Goal: Task Accomplishment & Management: Use online tool/utility

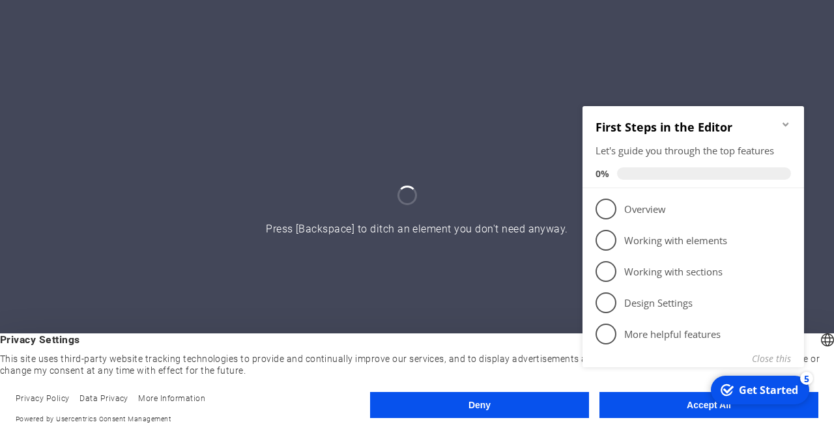
click at [787, 122] on icon "Minimize checklist" at bounding box center [785, 124] width 10 height 10
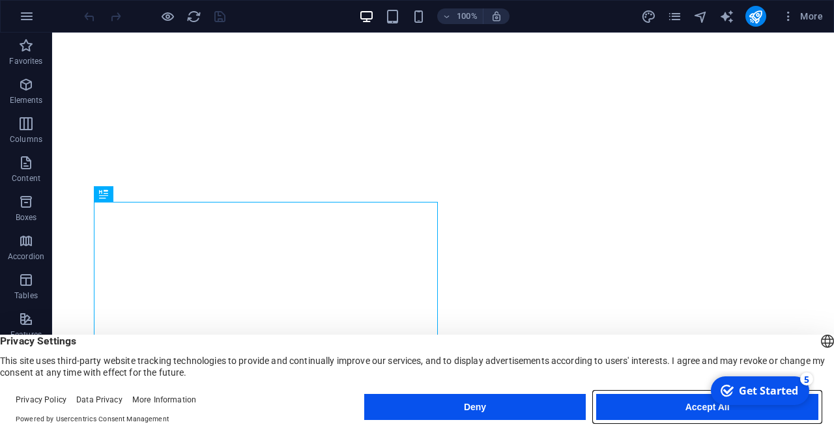
click at [650, 406] on button "Accept All" at bounding box center [707, 407] width 222 height 26
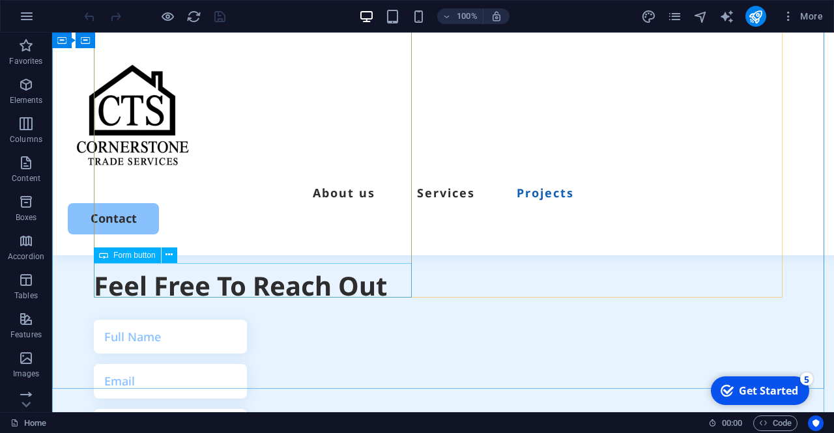
scroll to position [3457, 0]
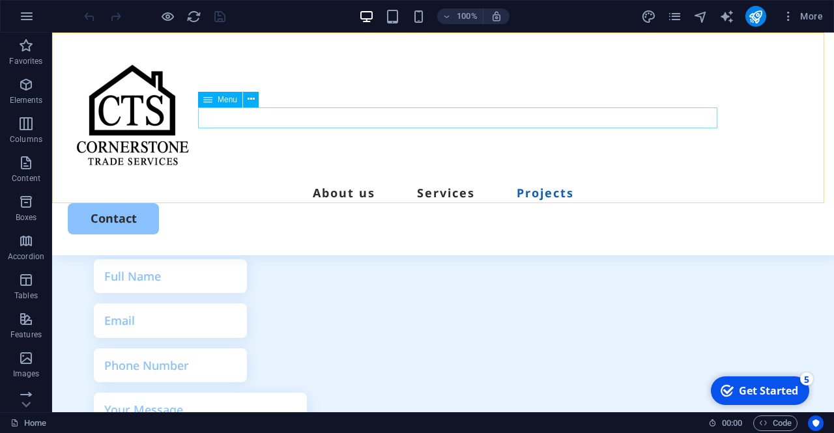
click at [451, 182] on nav "About us Services Projects" at bounding box center [443, 192] width 750 height 21
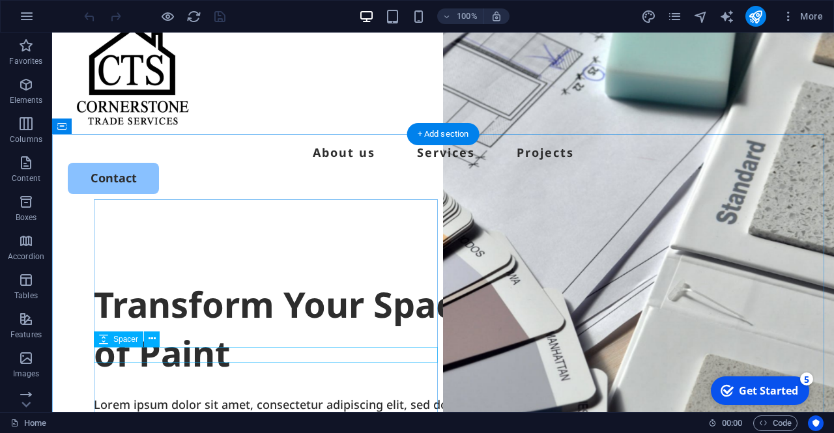
scroll to position [0, 0]
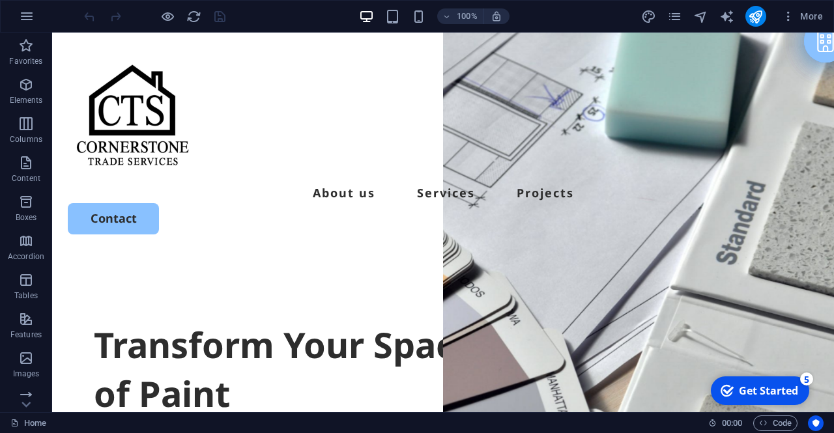
click at [28, 8] on icon "button" at bounding box center [27, 16] width 16 height 16
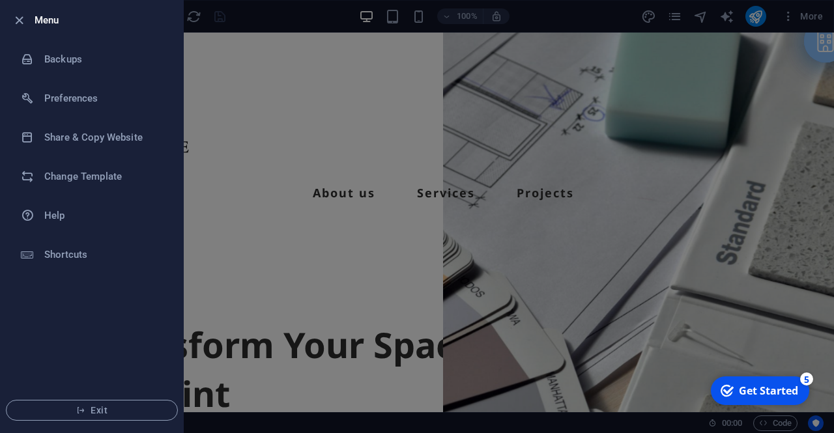
click at [50, 61] on h6 "Backups" at bounding box center [104, 59] width 121 height 16
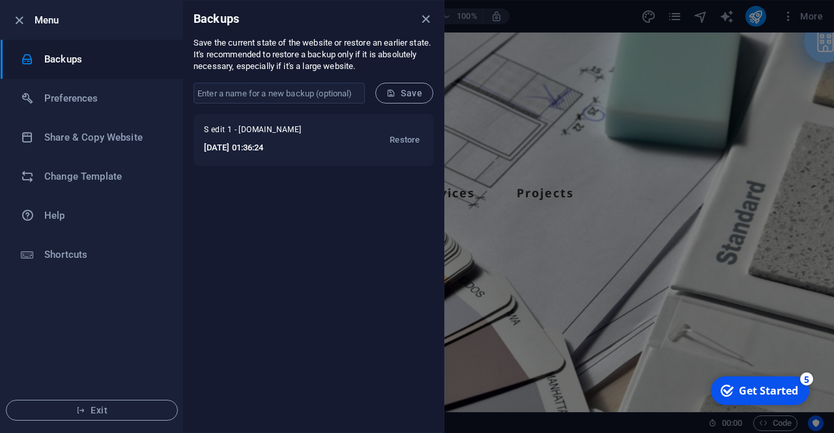
click at [322, 149] on h6 "2025-09-03 01:36:24" at bounding box center [267, 148] width 127 height 16
click at [390, 140] on span "Restore" at bounding box center [405, 140] width 30 height 16
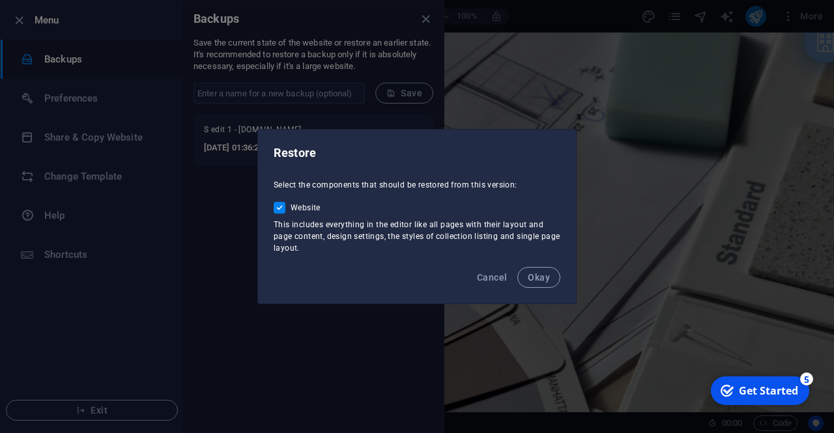
click at [545, 275] on span "Okay" at bounding box center [539, 277] width 22 height 10
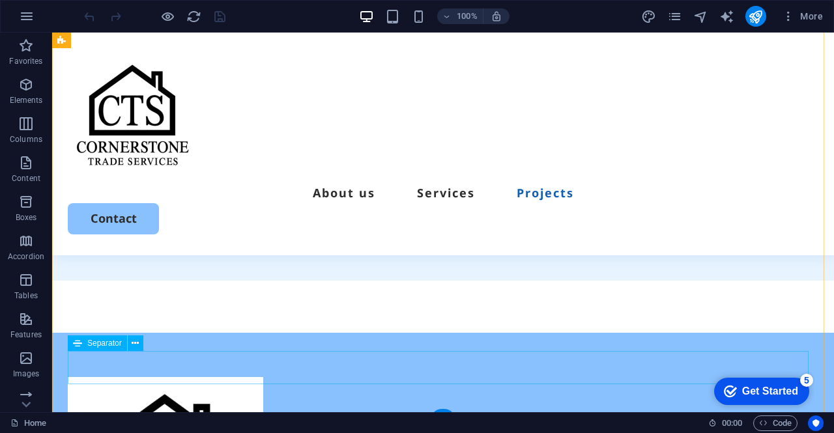
scroll to position [3873, 0]
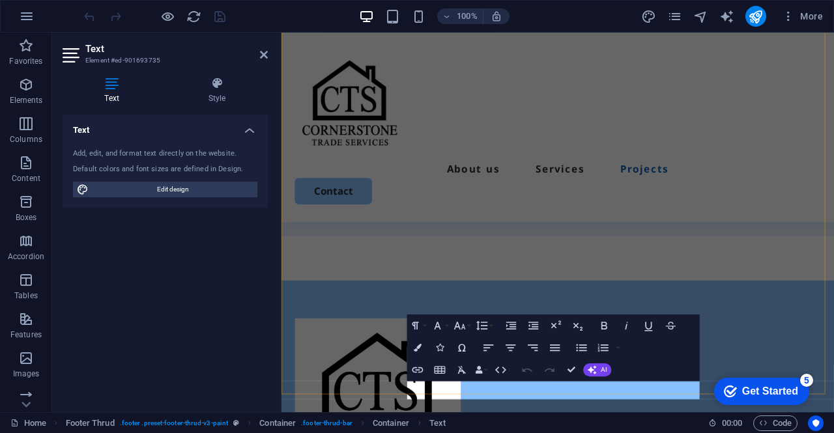
scroll to position [3748, 0]
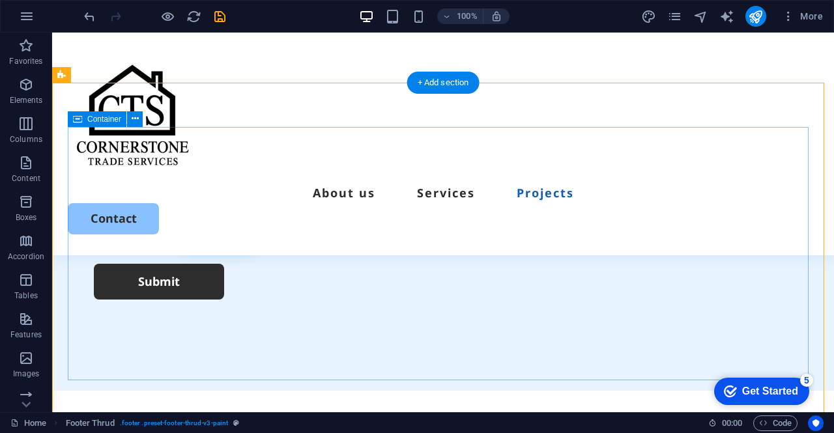
scroll to position [3873, 0]
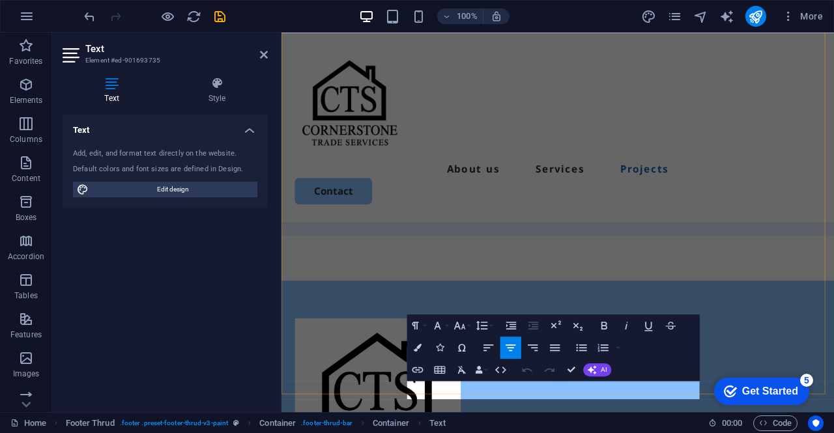
scroll to position [3748, 0]
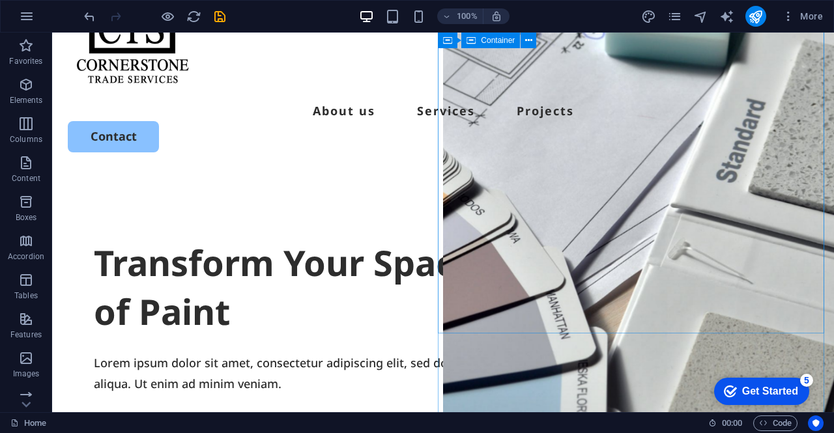
scroll to position [83, 0]
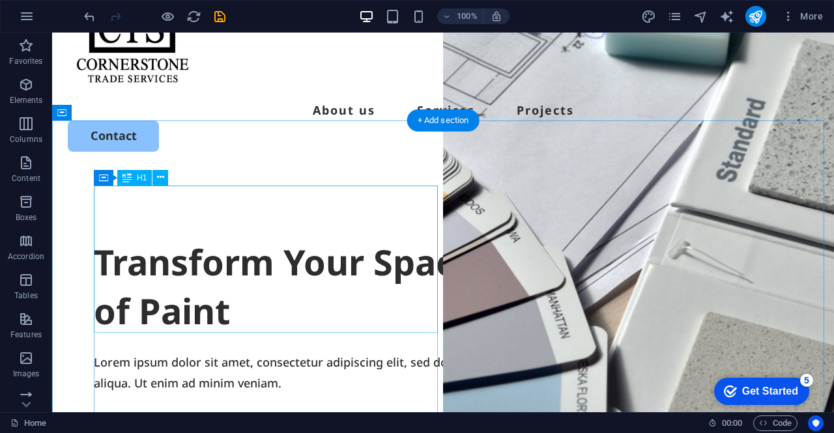
click at [328, 298] on div "Transform Your Space with a Fresh Coat of Paint" at bounding box center [443, 287] width 698 height 98
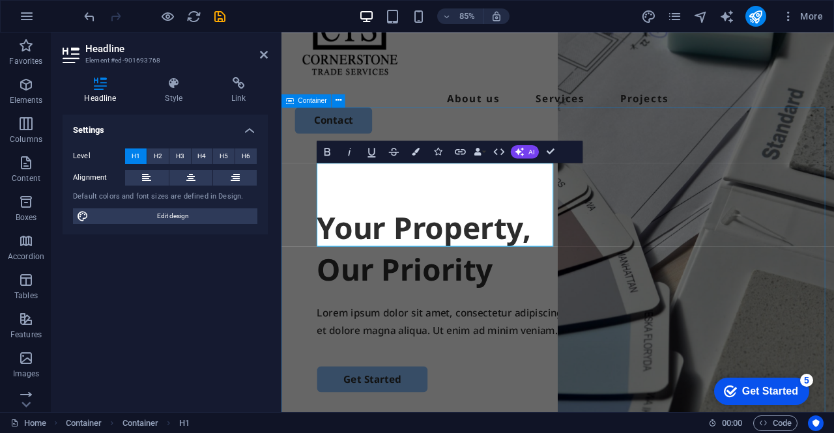
click at [556, 433] on div "Your Property, ‌Our Priority Lorem ipsum dolor sit amet, consectetur adipiscing…" at bounding box center [606, 424] width 650 height 502
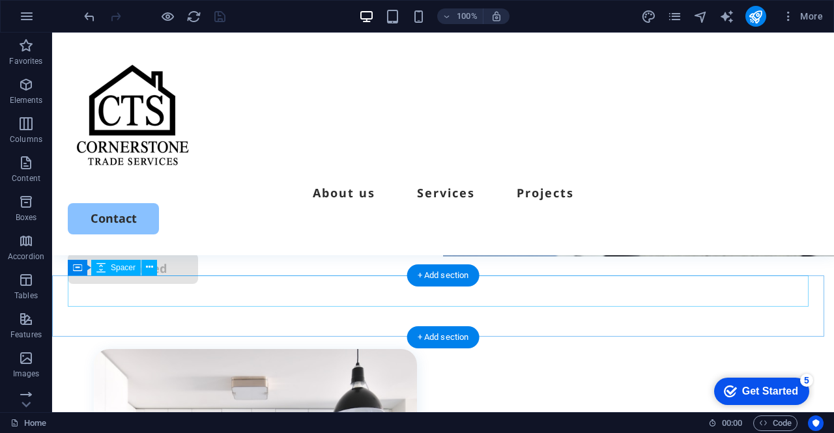
scroll to position [113, 0]
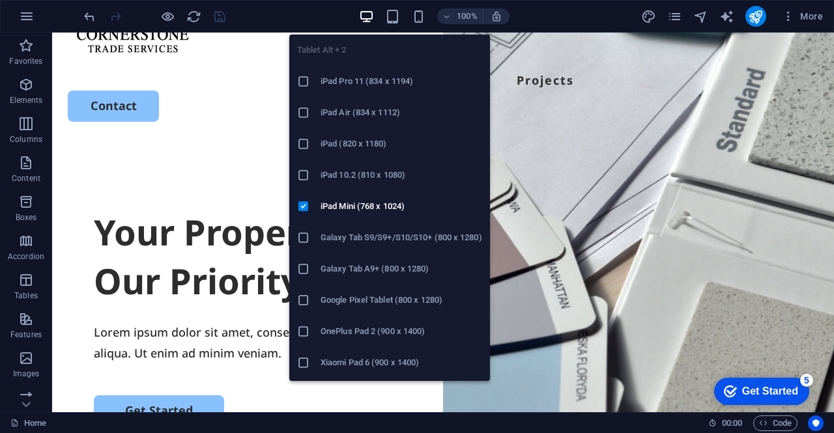
click at [390, 17] on icon "button" at bounding box center [392, 16] width 15 height 15
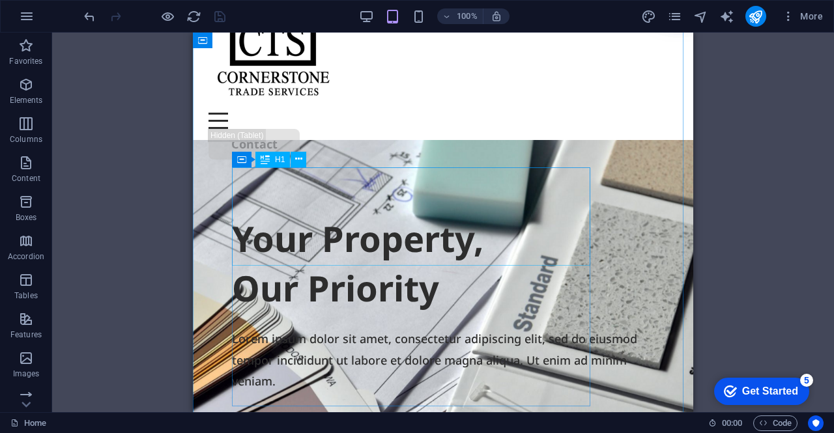
scroll to position [0, 0]
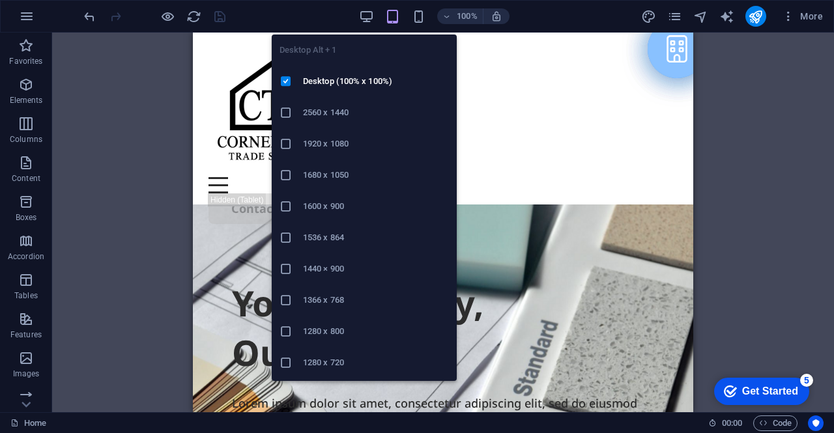
click at [363, 10] on icon "button" at bounding box center [366, 16] width 15 height 15
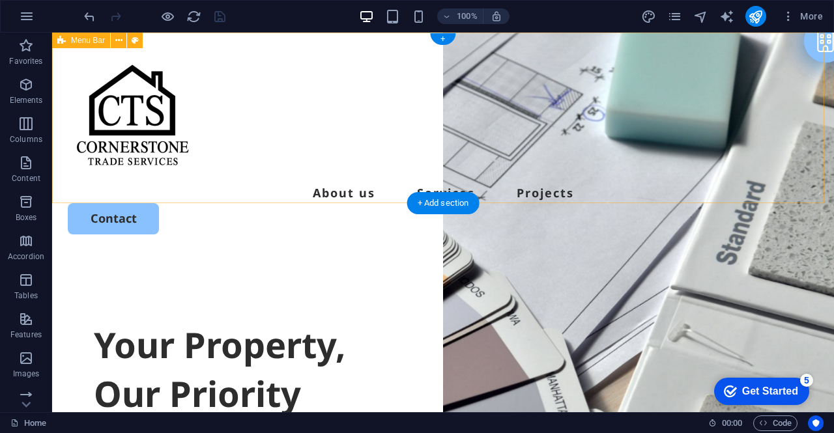
click at [322, 203] on div "About us Services Projects Contact" at bounding box center [443, 144] width 782 height 223
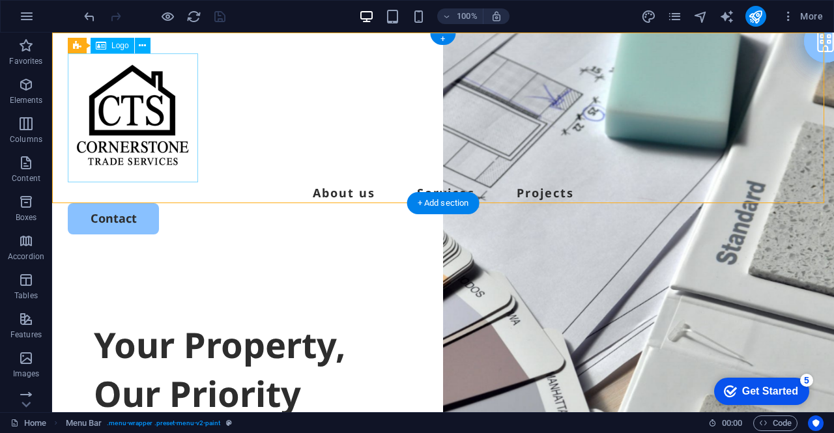
click at [101, 167] on div at bounding box center [443, 117] width 750 height 129
click at [284, 165] on div "About us Services Projects Contact" at bounding box center [443, 144] width 782 height 223
click at [274, 158] on div "About us Services Projects Contact" at bounding box center [443, 144] width 782 height 223
drag, startPoint x: 786, startPoint y: 204, endPoint x: 784, endPoint y: 195, distance: 9.2
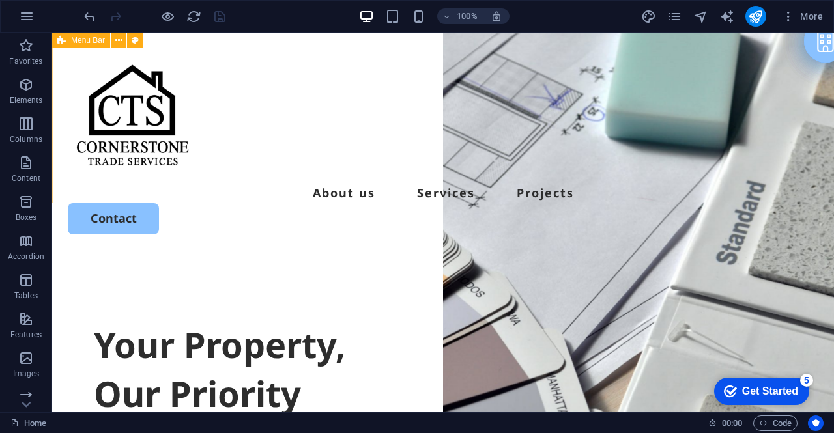
click at [119, 44] on icon at bounding box center [118, 41] width 7 height 14
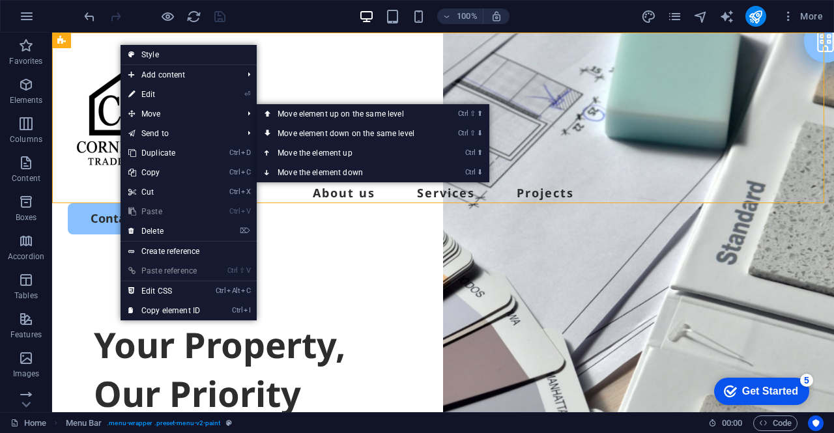
click at [305, 153] on link "Ctrl ⬆ Move the element up" at bounding box center [349, 153] width 184 height 20
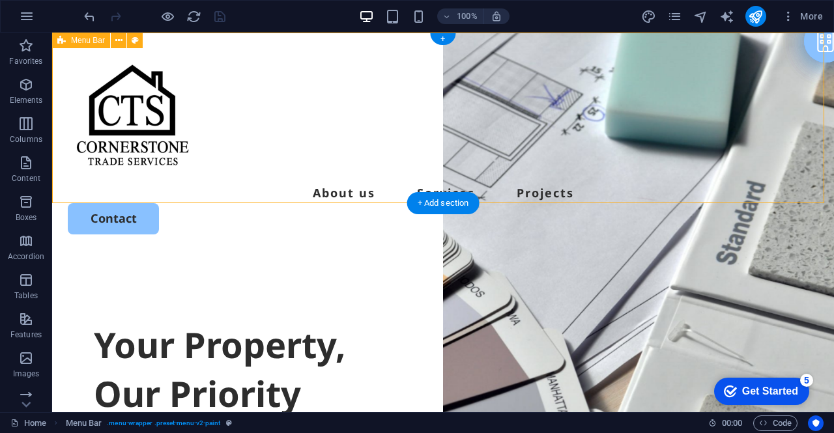
click at [293, 192] on div "About us Services Projects Contact" at bounding box center [443, 144] width 782 height 223
select select "header"
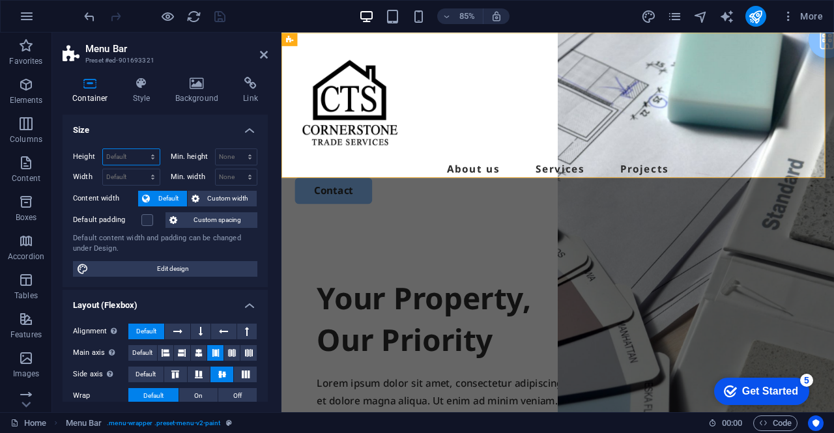
click at [122, 154] on select "Default px rem % vh vw" at bounding box center [131, 157] width 57 height 16
click at [175, 125] on h4 "Size" at bounding box center [165, 126] width 205 height 23
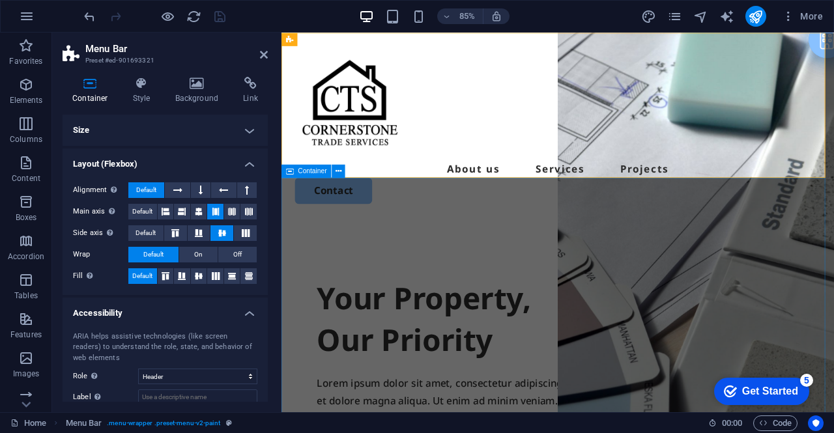
click at [340, 169] on icon at bounding box center [338, 171] width 6 height 12
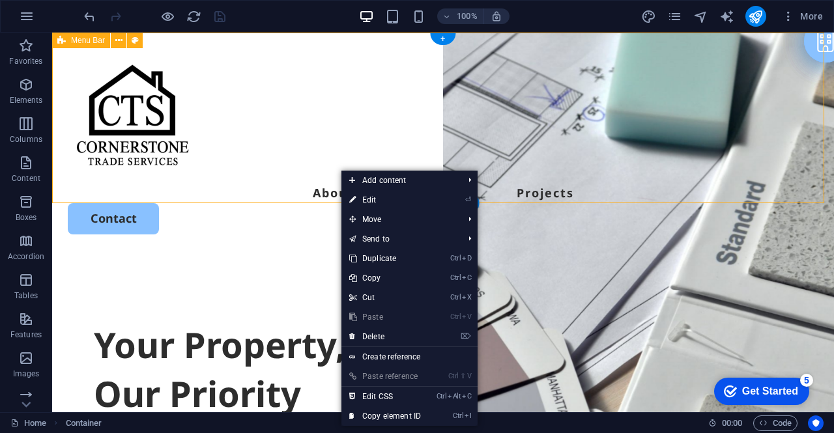
click at [315, 169] on div "About us Services Projects Contact" at bounding box center [443, 144] width 782 height 223
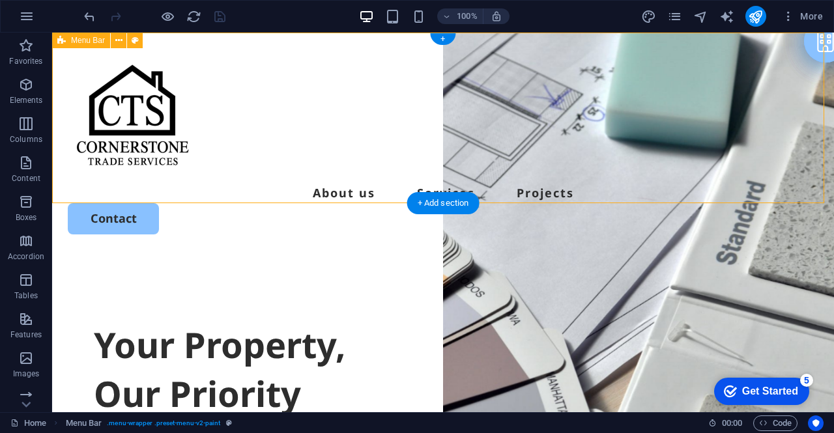
click at [315, 179] on div "About us Services Projects Contact" at bounding box center [443, 144] width 782 height 223
select select "header"
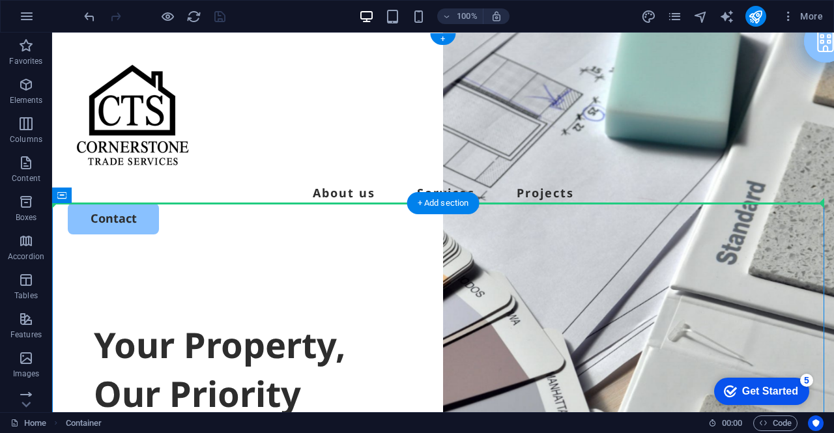
drag, startPoint x: 315, startPoint y: 179, endPoint x: 339, endPoint y: 179, distance: 24.8
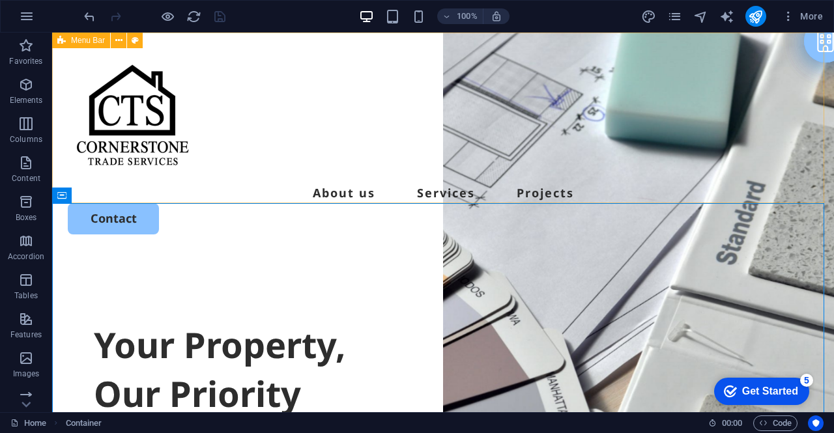
click at [118, 40] on icon at bounding box center [118, 41] width 7 height 14
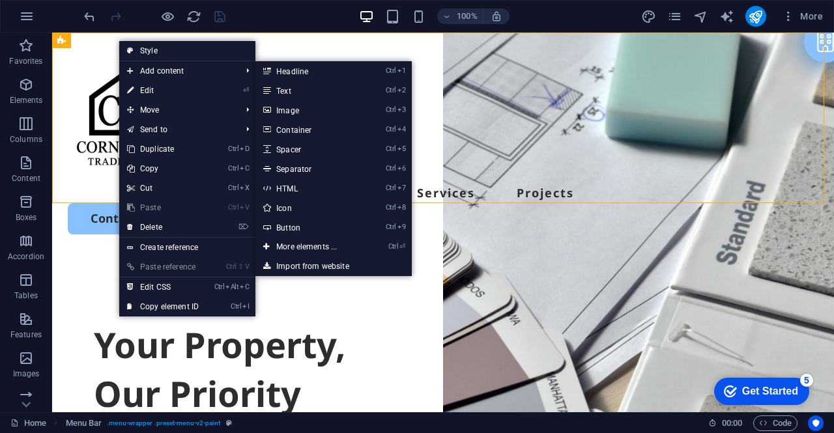
click at [171, 70] on span "Add content" at bounding box center [177, 71] width 117 height 20
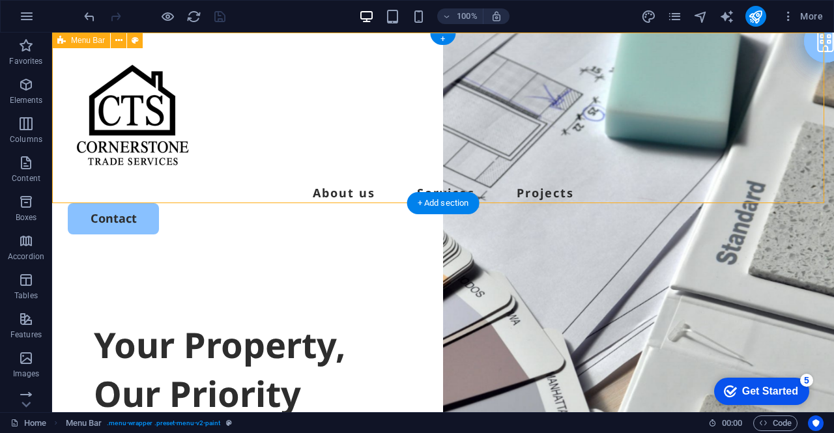
click at [191, 186] on div "About us Services Projects Contact" at bounding box center [443, 144] width 782 height 223
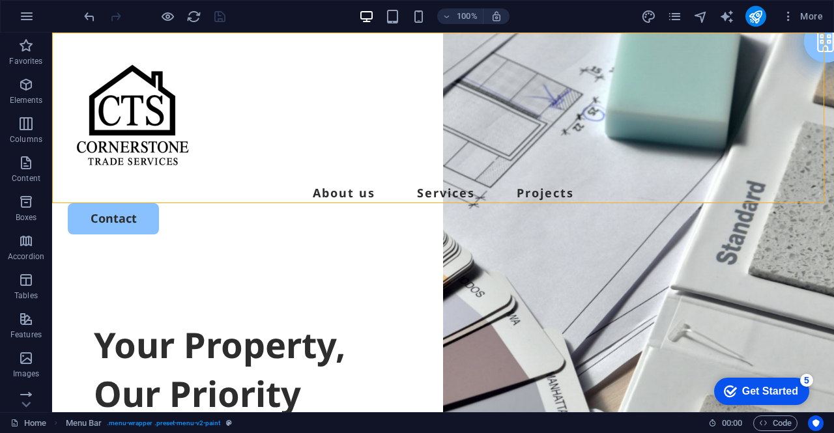
click at [23, 121] on icon "button" at bounding box center [26, 124] width 16 height 16
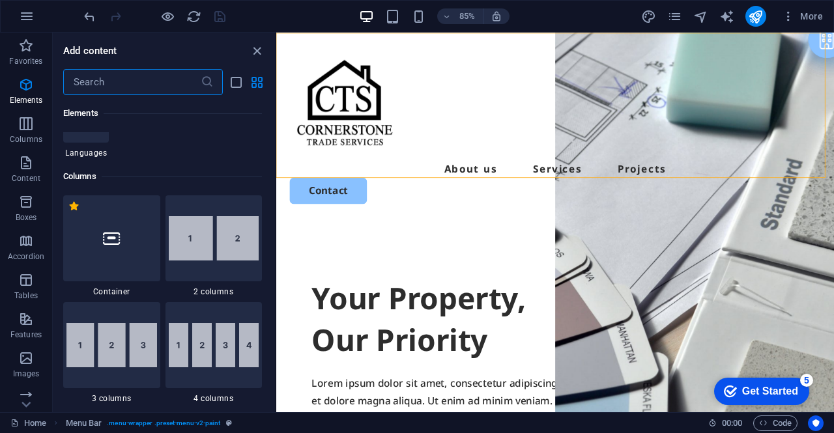
scroll to position [645, 0]
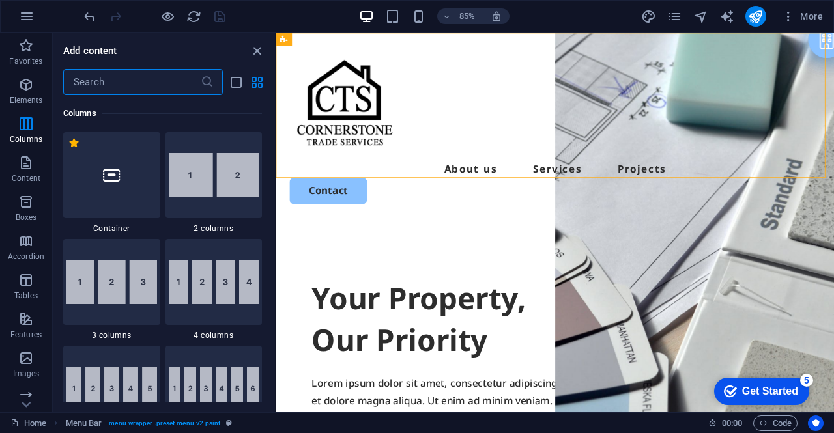
click at [27, 369] on p "Images" at bounding box center [26, 374] width 27 height 10
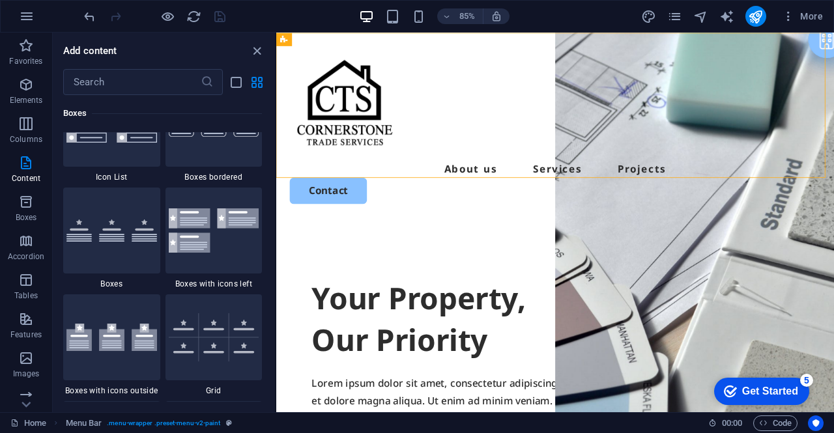
scroll to position [6605, 0]
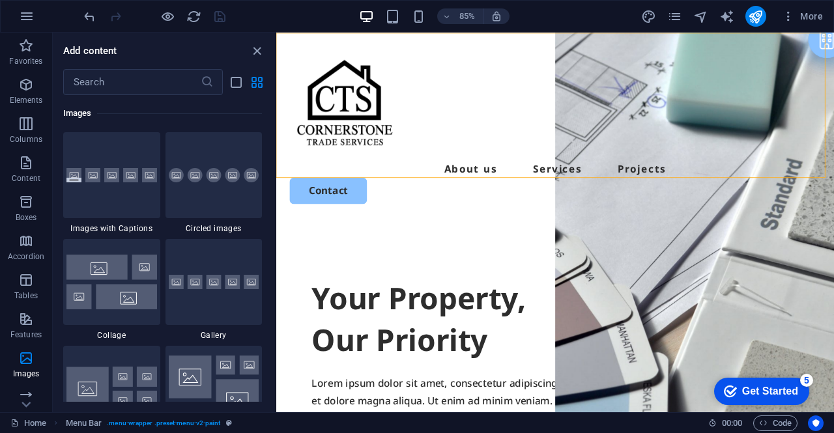
click at [255, 54] on icon "close panel" at bounding box center [256, 51] width 15 height 15
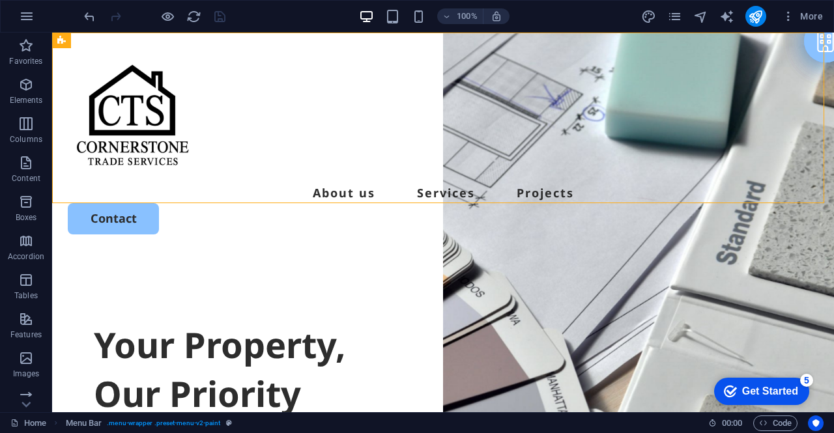
click at [810, 24] on button "More" at bounding box center [801, 16] width 51 height 21
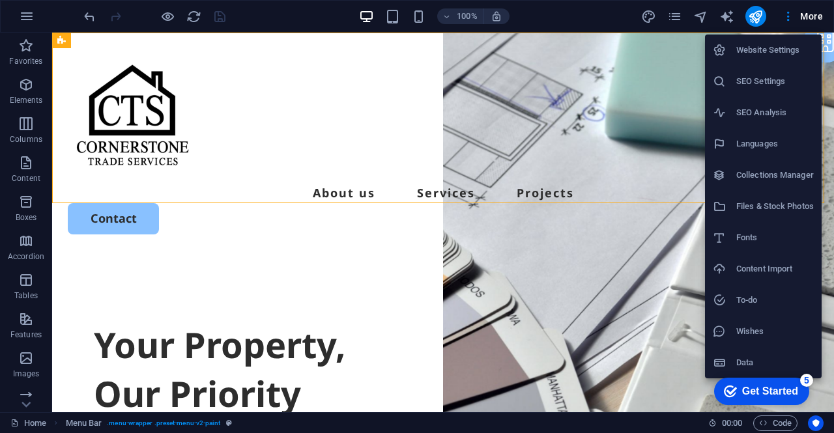
click at [803, 14] on div at bounding box center [417, 216] width 834 height 433
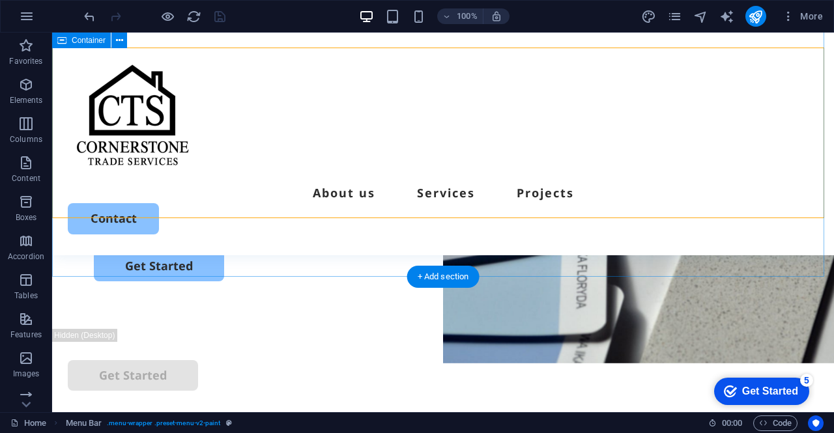
scroll to position [0, 0]
